Goal: Information Seeking & Learning: Learn about a topic

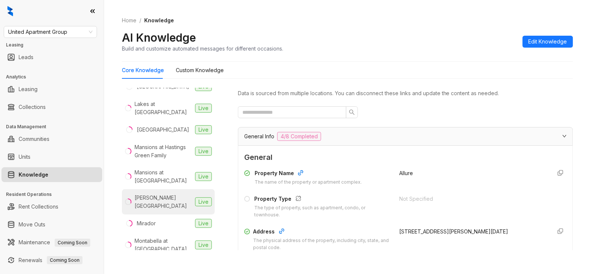
scroll to position [396, 0]
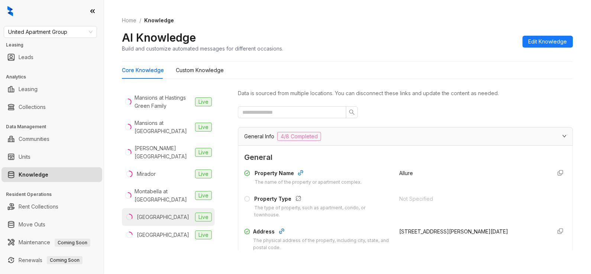
click at [164, 220] on li "Oak Creek Live" at bounding box center [168, 217] width 93 height 18
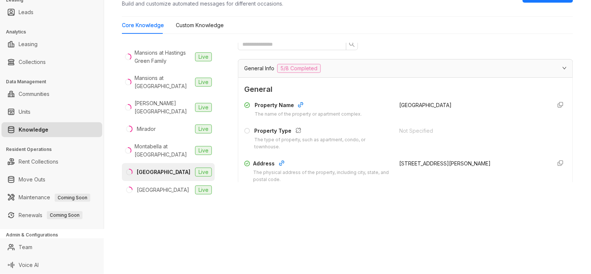
scroll to position [49, 0]
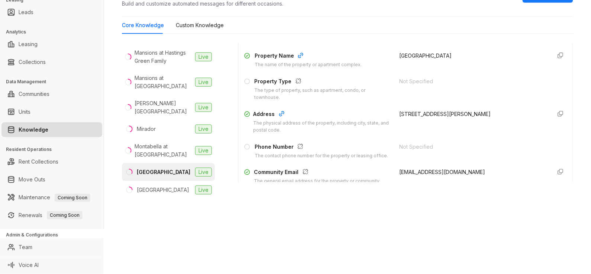
click at [427, 175] on span "[EMAIL_ADDRESS][DOMAIN_NAME]" at bounding box center [442, 172] width 86 height 6
drag, startPoint x: 427, startPoint y: 179, endPoint x: 397, endPoint y: 156, distance: 38.2
click at [399, 156] on div "Not Specified" at bounding box center [472, 151] width 146 height 17
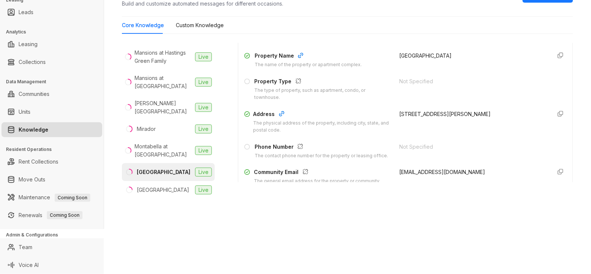
scroll to position [149, 0]
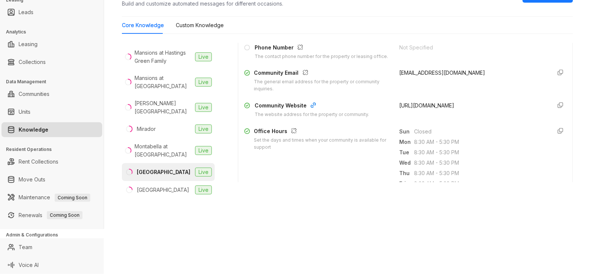
click at [415, 108] on span "[URL][DOMAIN_NAME]" at bounding box center [426, 105] width 55 height 6
copy form "[URL][DOMAIN_NAME]"
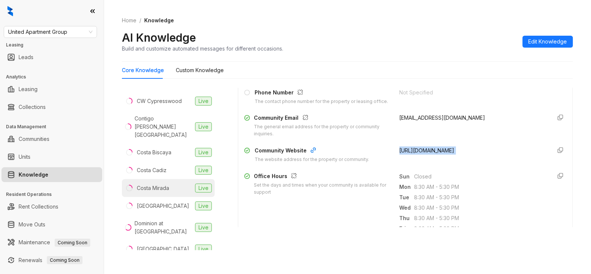
scroll to position [0, 0]
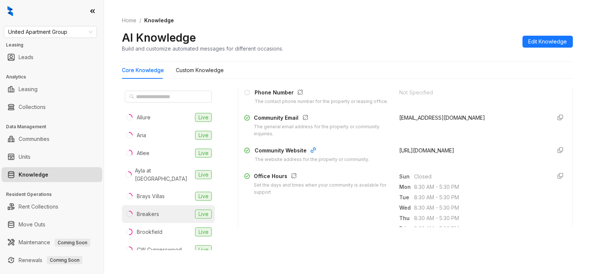
click at [171, 207] on li "Breakers Live" at bounding box center [168, 214] width 93 height 18
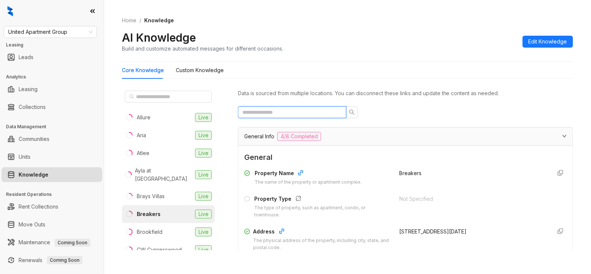
click at [302, 110] on input "text" at bounding box center [289, 112] width 94 height 8
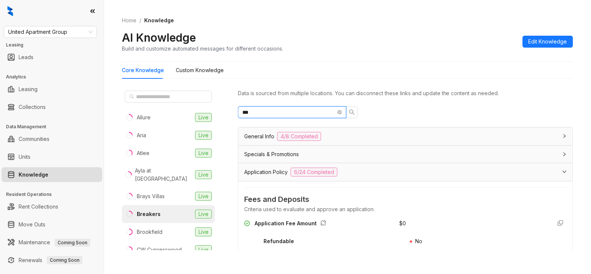
type input "***"
